Goal: Transaction & Acquisition: Purchase product/service

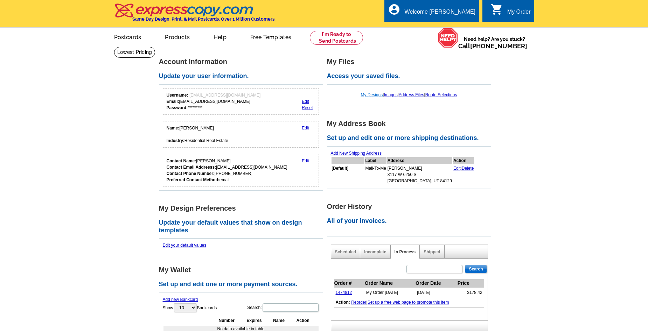
click at [372, 95] on link "My Designs" at bounding box center [372, 94] width 22 height 5
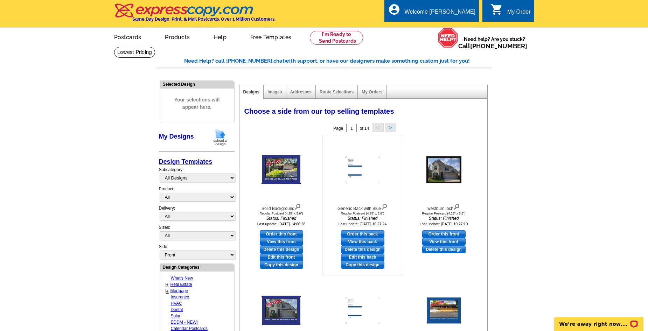
click at [353, 235] on link "Order this back" at bounding box center [362, 234] width 43 height 8
select select "1"
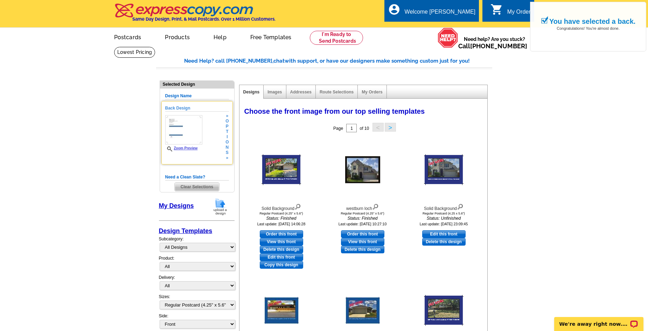
click at [185, 138] on img at bounding box center [183, 129] width 37 height 29
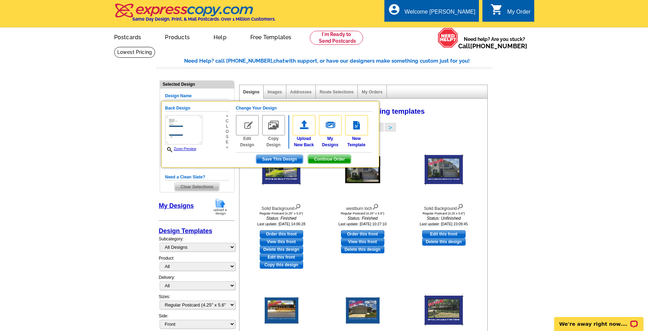
click at [508, 152] on main "Need Help? call 800-260-5887, chat with support, or have our designers make som…" at bounding box center [324, 330] width 648 height 567
click at [559, 168] on main "Need Help? call 800-260-5887, chat with support, or have our designers make som…" at bounding box center [324, 330] width 648 height 567
click at [188, 150] on link "Zoom Preview" at bounding box center [180, 149] width 31 height 4
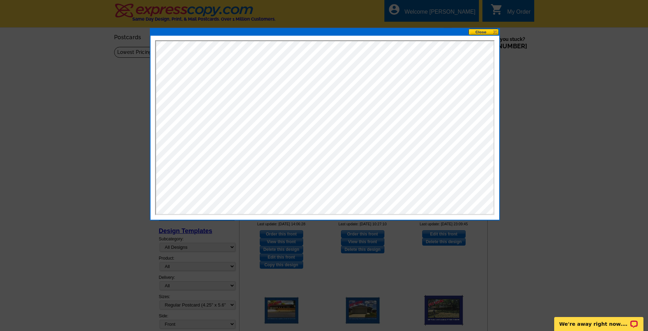
click at [496, 31] on button at bounding box center [484, 32] width 31 height 7
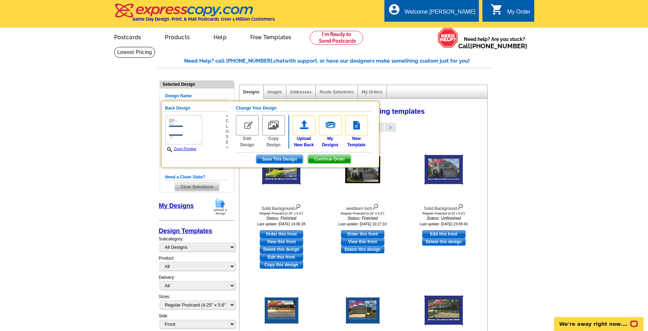
click at [554, 158] on main "Need Help? call 800-260-5887, chat with support, or have our designers make som…" at bounding box center [324, 330] width 648 height 567
click at [532, 245] on main "Need Help? call 800-260-5887, chat with support, or have our designers make som…" at bounding box center [324, 330] width 648 height 567
click at [288, 258] on link "Edit this front" at bounding box center [281, 258] width 43 height 8
select select "back"
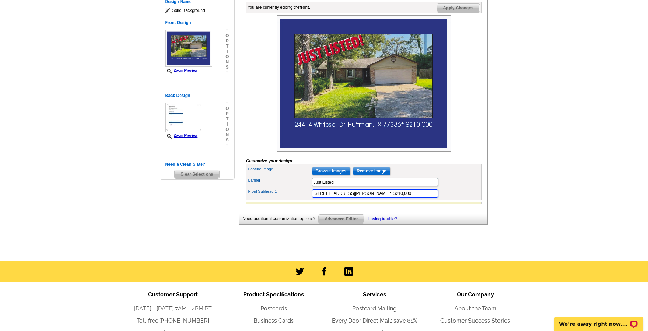
drag, startPoint x: 312, startPoint y: 205, endPoint x: 387, endPoint y: 205, distance: 74.9
click at [387, 198] on input "24414 Whitesail Dr, Huffman, TX 77336* $210,000" at bounding box center [375, 193] width 126 height 8
paste input "6197 County Road 2252, Cleveland, TX 77327"
drag, startPoint x: 408, startPoint y: 207, endPoint x: 411, endPoint y: 207, distance: 3.9
click at [411, 198] on input "6197 County Road 2252, Cleveland, TX 77327* $210,000" at bounding box center [375, 193] width 126 height 8
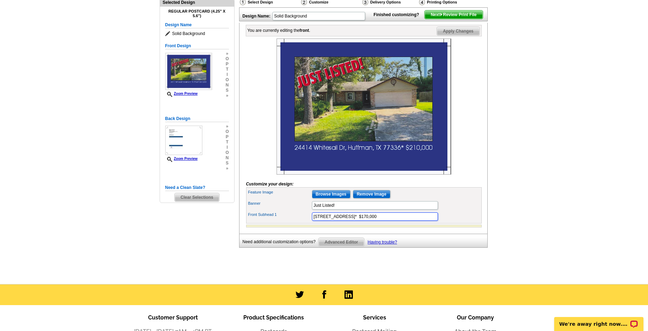
scroll to position [70, 0]
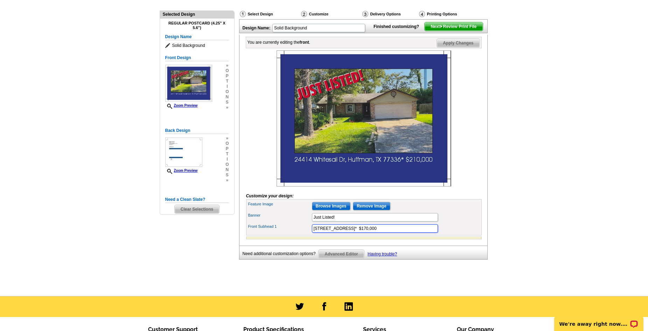
type input "6197 County Road 2252, Cleveland, TX 77327* $170,000"
click at [560, 224] on main "Need Help? call 800-260-5887, chat with support, or have our designers make som…" at bounding box center [324, 137] width 648 height 320
click at [331, 210] on input "Browse Images" at bounding box center [331, 206] width 39 height 8
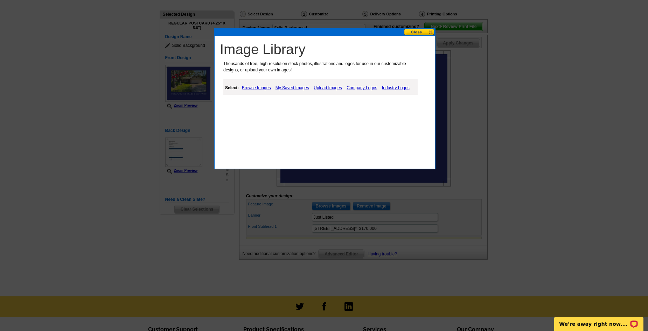
click at [321, 89] on link "Upload Images" at bounding box center [328, 88] width 32 height 8
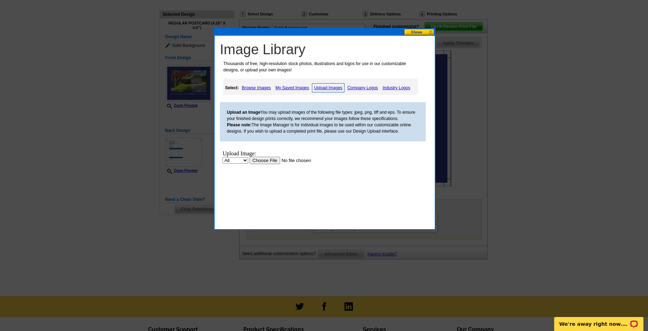
click at [266, 161] on input "file" at bounding box center [294, 160] width 89 height 7
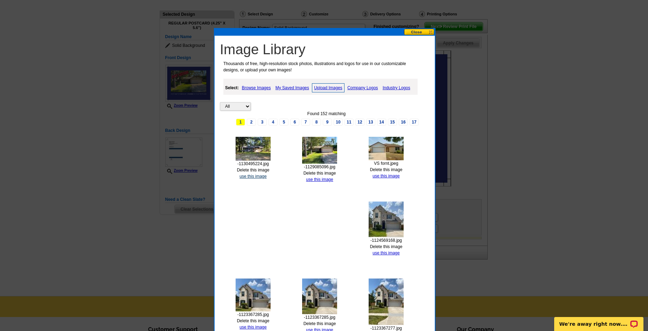
click at [256, 178] on link "use this image" at bounding box center [253, 176] width 27 height 5
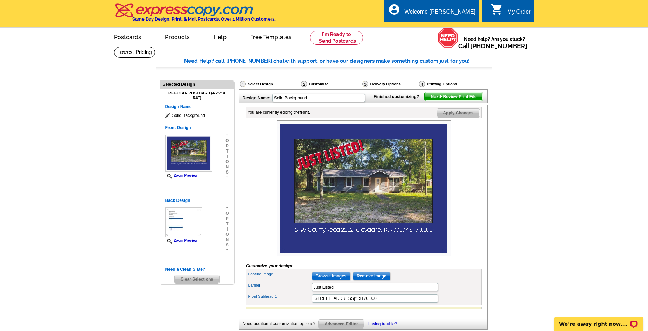
click at [455, 101] on span "Next Review Print File" at bounding box center [454, 96] width 58 height 8
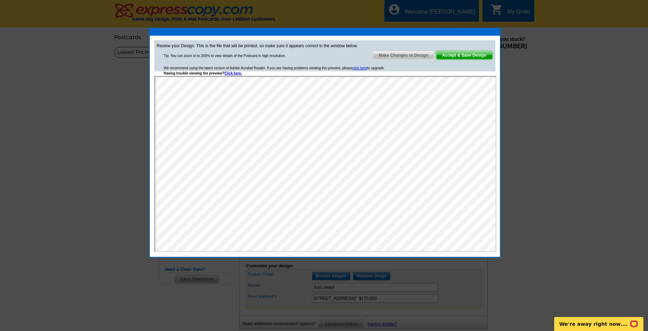
click at [472, 55] on span "Accept & Save Design" at bounding box center [464, 55] width 56 height 8
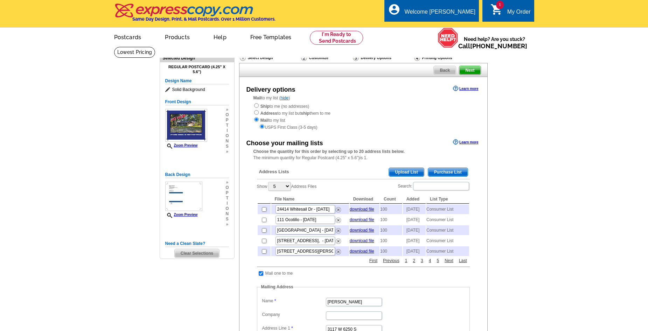
click at [451, 173] on span "Purchase List" at bounding box center [448, 172] width 40 height 8
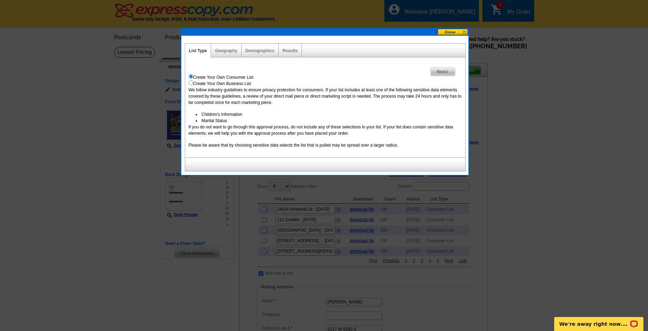
click at [444, 72] on span "Next" at bounding box center [443, 72] width 24 height 8
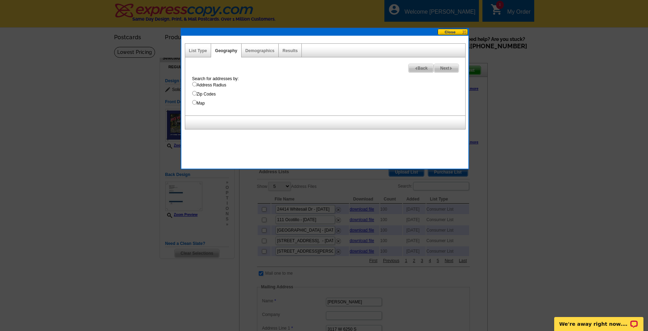
click at [195, 83] on input "Address Radius" at bounding box center [194, 84] width 5 height 5
radio input "true"
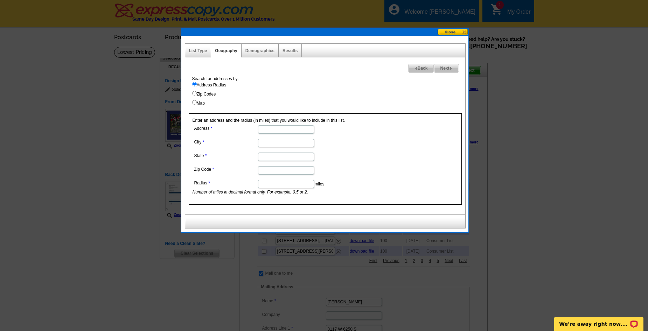
click at [269, 129] on input "Address" at bounding box center [286, 129] width 56 height 8
paste input "6197 County Road 2252, Cleveland, TX 77327"
drag, startPoint x: 271, startPoint y: 129, endPoint x: 353, endPoint y: 129, distance: 81.6
click at [353, 129] on dd "6197 County Road 2252, Cleveland, TX 77327" at bounding box center [286, 129] width 186 height 11
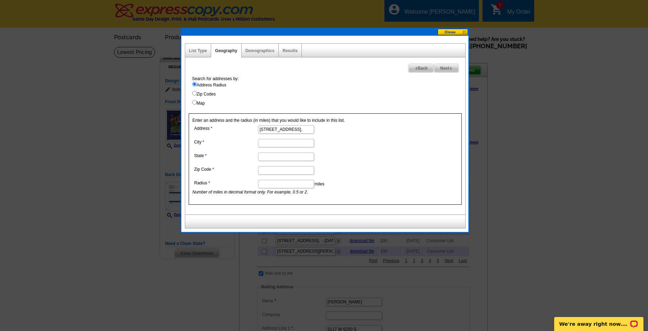
scroll to position [0, 0]
type input "6197 County Road 2252,"
click at [272, 141] on input "City" at bounding box center [286, 143] width 56 height 8
paste input "Cleveland, TX 77327"
drag, startPoint x: 287, startPoint y: 143, endPoint x: 328, endPoint y: 143, distance: 40.6
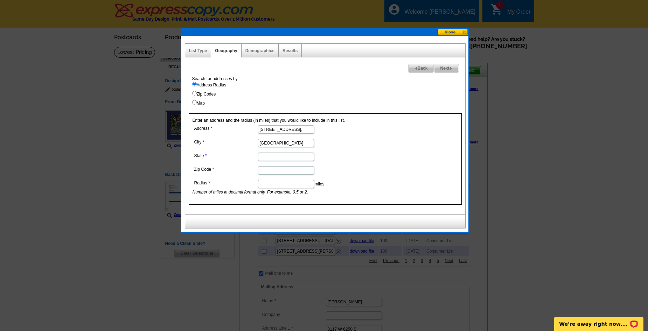
click at [328, 143] on dd "Cleveland, TX 77327" at bounding box center [286, 142] width 186 height 11
type input "Cleveland, TX"
click at [267, 173] on input "Zip Code" at bounding box center [286, 170] width 56 height 8
paste input "77327"
type input "77327"
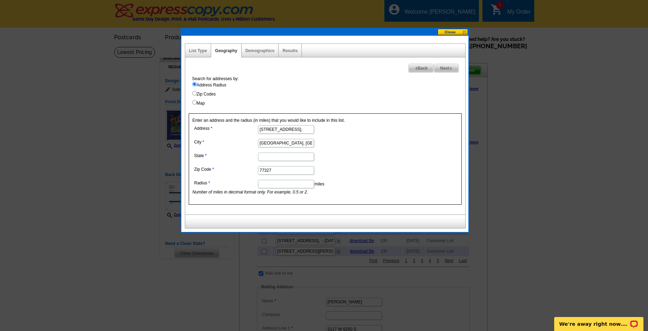
click at [268, 157] on input "State" at bounding box center [286, 157] width 56 height 8
type input "TX"
drag, startPoint x: 278, startPoint y: 143, endPoint x: 324, endPoint y: 138, distance: 46.1
click at [324, 138] on dd "Cleveland, TX" at bounding box center [286, 142] width 186 height 11
type input "Cleveland"
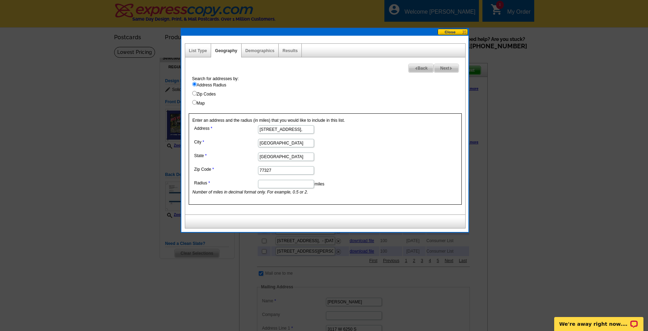
click at [310, 129] on input "6197 County Road 2252," at bounding box center [286, 129] width 56 height 8
type input "6197 County Road 2252"
click at [346, 169] on dd "77327" at bounding box center [286, 170] width 186 height 11
click at [284, 181] on input "Radius" at bounding box center [286, 184] width 56 height 8
type input "1"
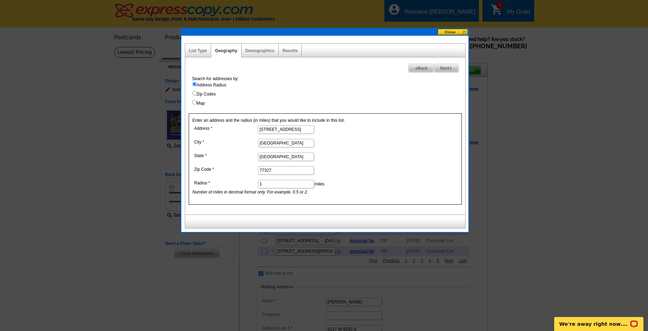
click at [373, 173] on dd "77327" at bounding box center [286, 170] width 186 height 11
click at [449, 70] on span "Next" at bounding box center [446, 68] width 24 height 8
select select
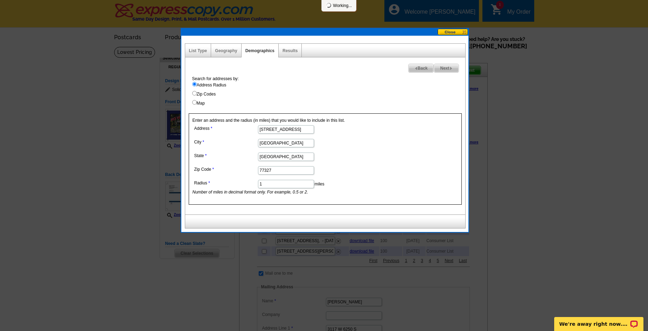
select select
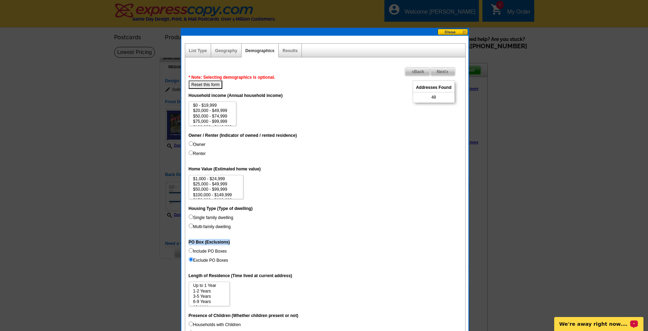
click at [346, 233] on dl "Unique Address (Unique Address Location) On Household income (Annual household …" at bounding box center [325, 281] width 273 height 385
click at [396, 220] on dd "Single family dwelling Multi-family dwelling" at bounding box center [325, 224] width 273 height 18
click at [225, 51] on link "Geography" at bounding box center [226, 50] width 22 height 5
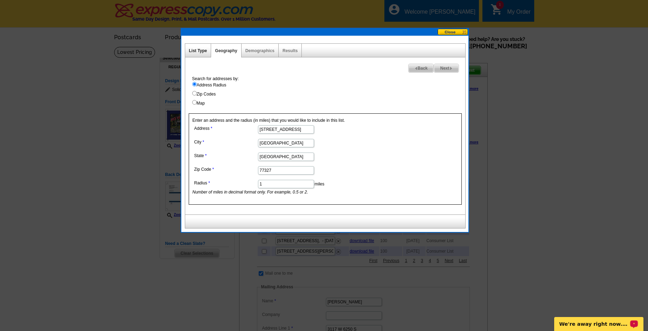
click at [201, 51] on link "List Type" at bounding box center [198, 50] width 18 height 5
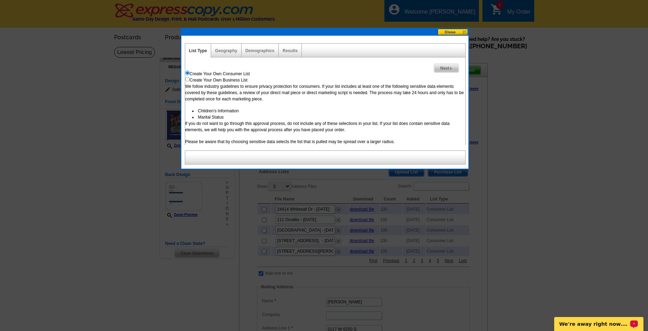
click at [443, 69] on span "Next" at bounding box center [446, 68] width 24 height 8
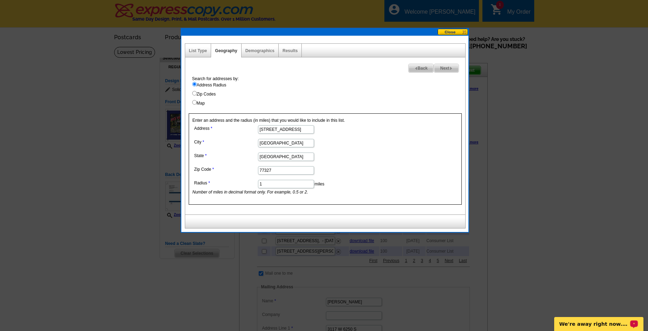
drag, startPoint x: 278, startPoint y: 181, endPoint x: 245, endPoint y: 184, distance: 33.7
click at [245, 184] on dl "Address 6197 County Road 2252 City Cleveland State TX Zip Code 77327 Radius 1 m…" at bounding box center [286, 160] width 186 height 72
type input "5"
click at [370, 159] on dd "TX" at bounding box center [286, 156] width 186 height 11
click at [445, 67] on span "Next" at bounding box center [446, 68] width 24 height 8
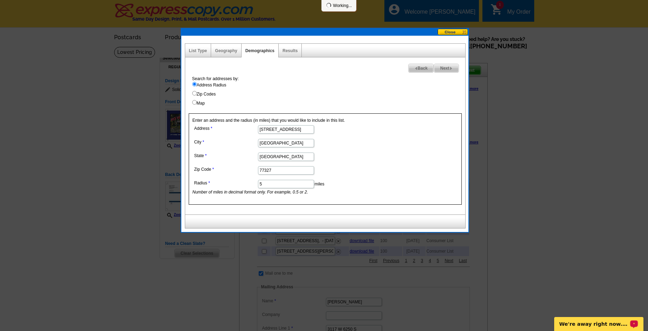
select select
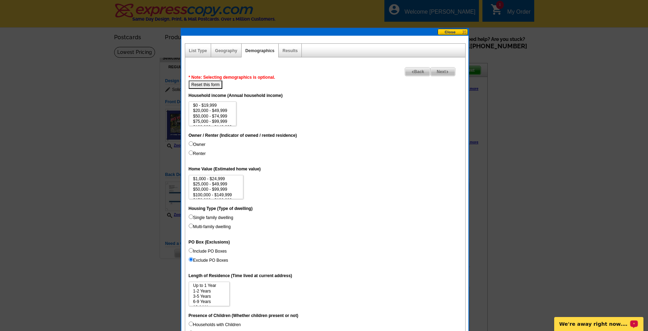
click at [444, 70] on span "Next" at bounding box center [443, 72] width 24 height 8
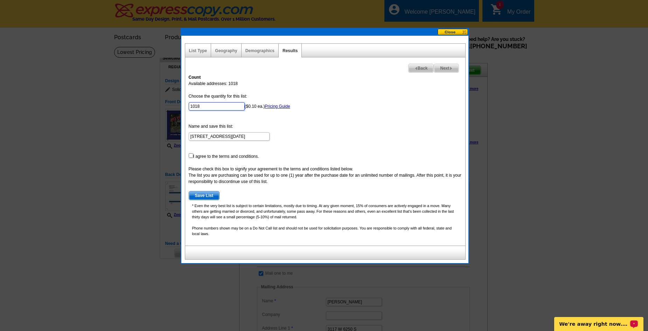
drag, startPoint x: 207, startPoint y: 110, endPoint x: 161, endPoint y: 108, distance: 45.6
click at [161, 108] on body "Welcome back Chris My Account Logout local_phone Same Day Design, Print, & Mail…" at bounding box center [324, 326] width 648 height 653
type input "100"
click at [191, 155] on input "checkbox" at bounding box center [191, 155] width 5 height 5
checkbox input "true"
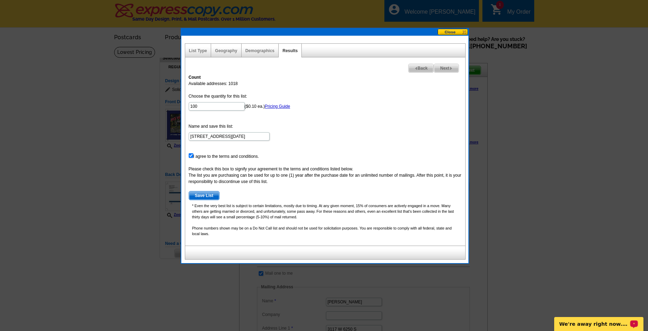
click at [200, 194] on span "Save List" at bounding box center [204, 196] width 30 height 8
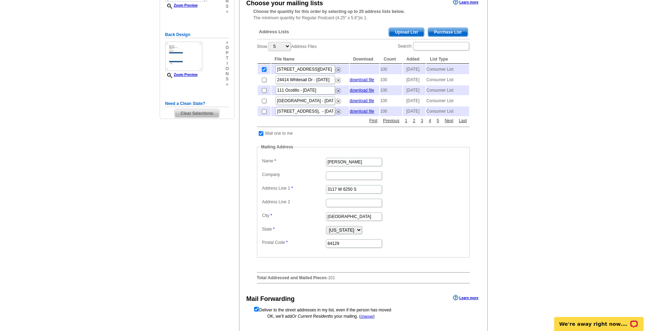
scroll to position [210, 0]
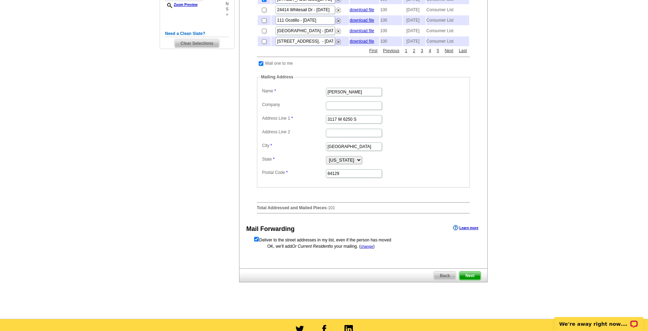
click at [477, 280] on span "Next" at bounding box center [469, 276] width 21 height 8
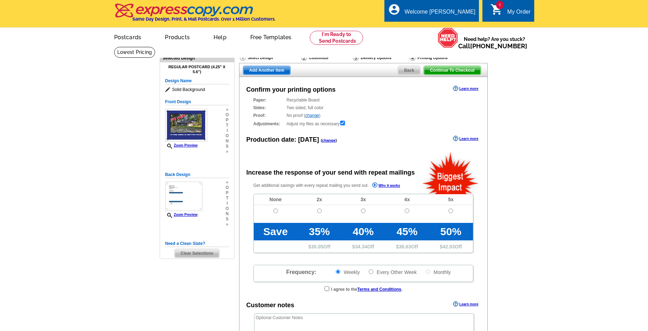
radio input "false"
click at [275, 211] on input "radio" at bounding box center [276, 211] width 5 height 5
radio input "true"
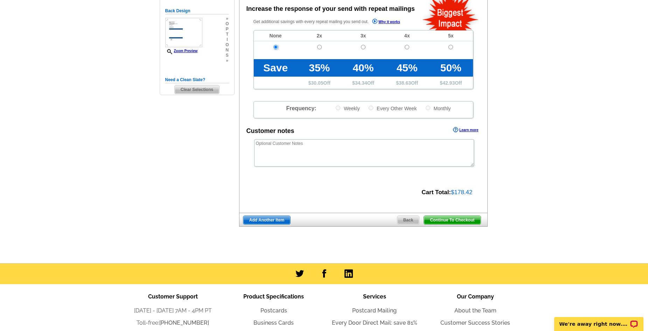
scroll to position [175, 0]
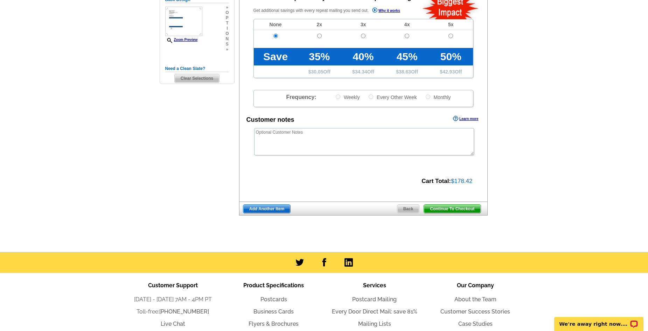
click at [464, 209] on span "Continue To Checkout" at bounding box center [452, 209] width 56 height 8
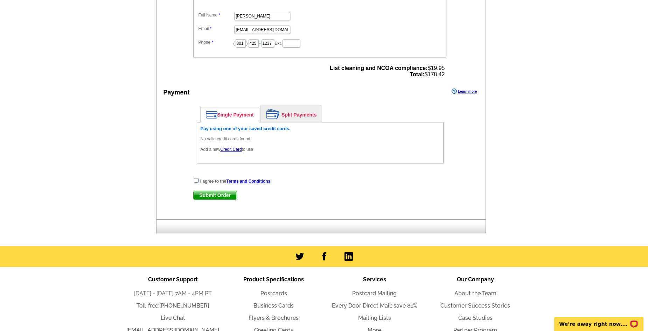
click at [194, 180] on input "checkbox" at bounding box center [196, 180] width 5 height 5
checkbox input "true"
click at [236, 150] on link "Credit Card" at bounding box center [230, 149] width 21 height 5
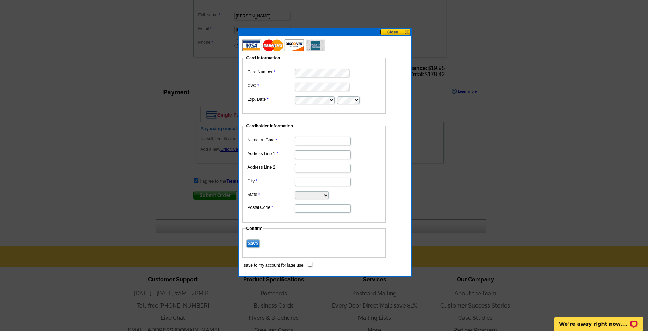
click at [314, 141] on input "Name on Card" at bounding box center [323, 141] width 56 height 8
type input "Amber N"
click at [315, 154] on input "Address Line 1" at bounding box center [323, 155] width 56 height 8
type input "L"
click at [321, 138] on input "Amber N" at bounding box center [323, 141] width 56 height 8
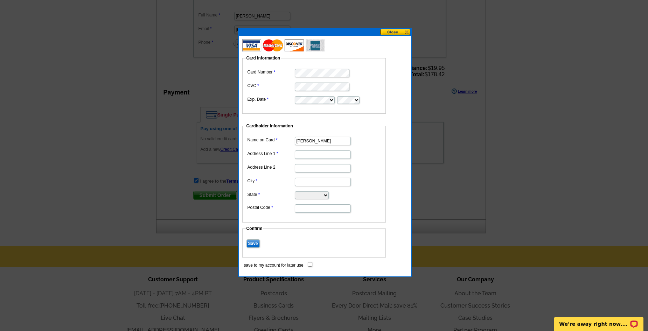
type input "[PERSON_NAME]"
click at [294, 152] on dd at bounding box center [314, 154] width 137 height 11
click at [302, 155] on input "Address Line 1" at bounding box center [323, 155] width 56 height 8
type input "[STREET_ADDRESS]"
click at [316, 182] on input "City" at bounding box center [323, 182] width 56 height 8
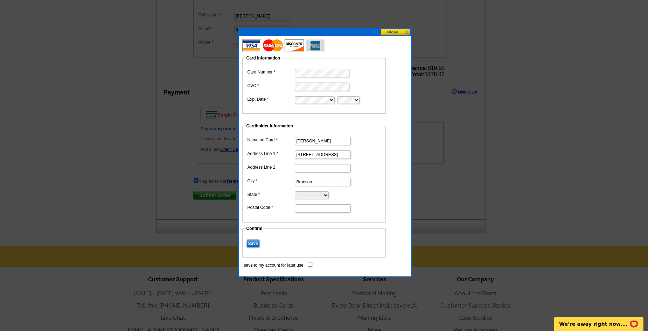
type input "Branson"
click at [316, 193] on select "Alabama Alaska Arizona Arkansas California Colorado Connecticut District of Col…" at bounding box center [312, 196] width 34 height 8
select select "MO"
click at [295, 192] on select "Alabama Alaska Arizona Arkansas California Colorado Connecticut District of Col…" at bounding box center [312, 196] width 34 height 8
click at [310, 210] on input "Postal Code" at bounding box center [323, 209] width 56 height 8
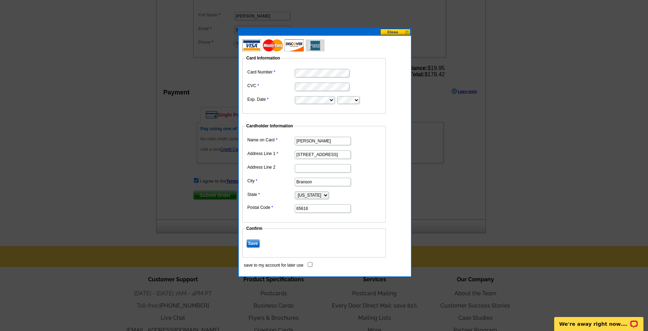
type input "65616"
click at [380, 212] on dd "65616" at bounding box center [314, 208] width 137 height 11
click at [252, 243] on input "Save" at bounding box center [253, 244] width 13 height 8
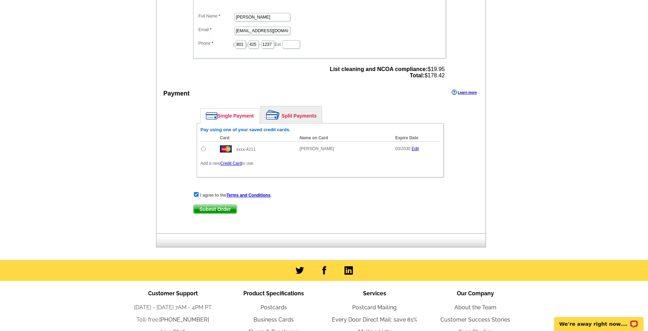
scroll to position [245, 0]
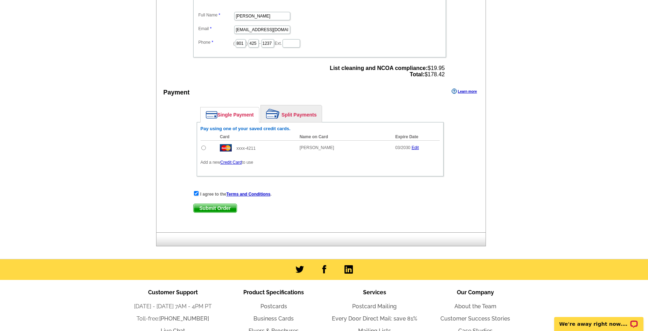
click at [204, 150] on input "radio" at bounding box center [203, 148] width 5 height 5
radio input "true"
click at [231, 210] on span "Submit Order" at bounding box center [215, 208] width 43 height 8
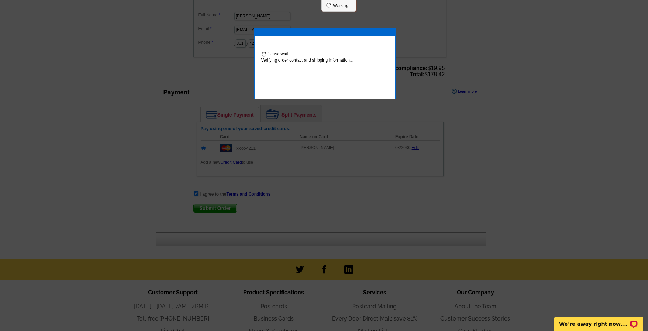
scroll to position [242, 0]
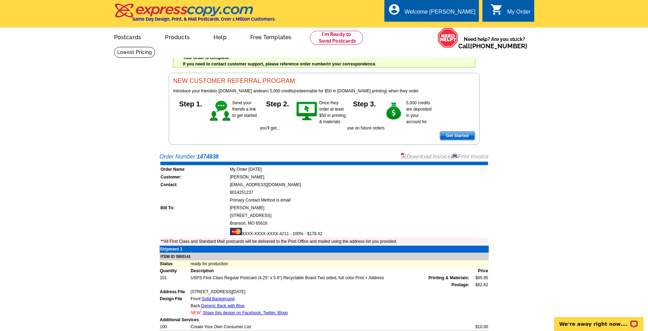
click at [463, 158] on link "Print Invoice" at bounding box center [470, 157] width 36 height 6
